Goal: Find specific page/section: Find specific page/section

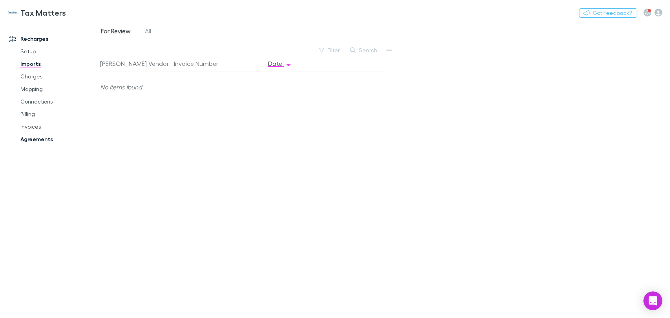
click at [42, 144] on link "Agreements" at bounding box center [59, 139] width 93 height 13
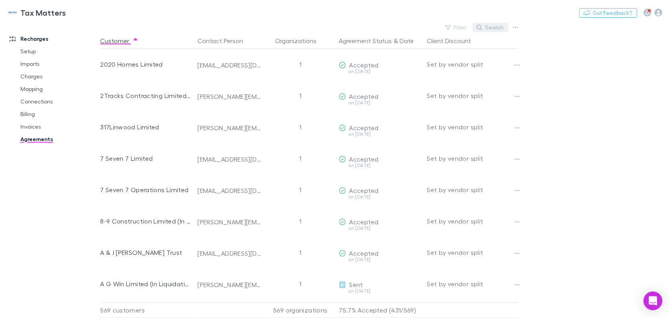
click at [494, 27] on button "Search" at bounding box center [490, 27] width 36 height 9
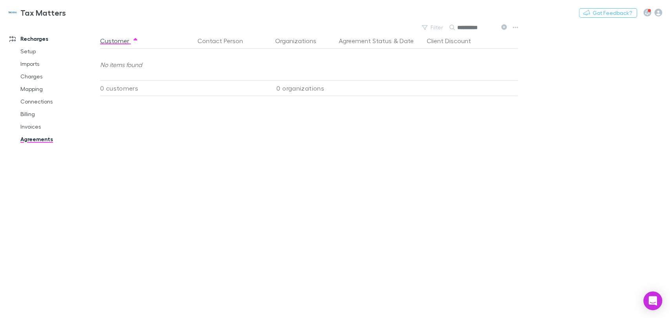
type input "**********"
